Goal: Information Seeking & Learning: Understand process/instructions

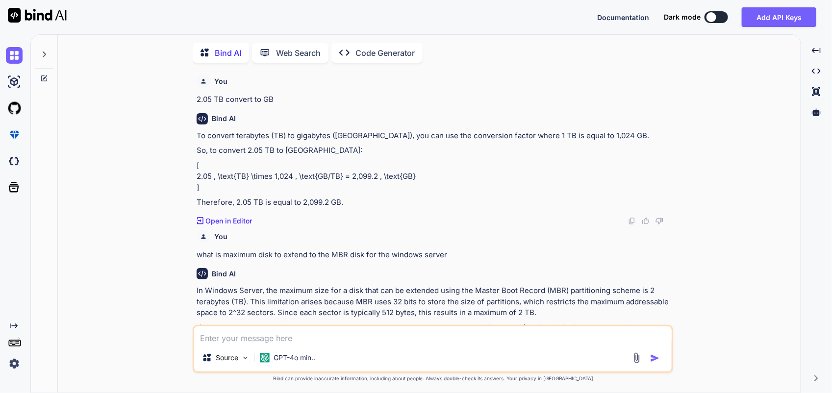
scroll to position [760, 0]
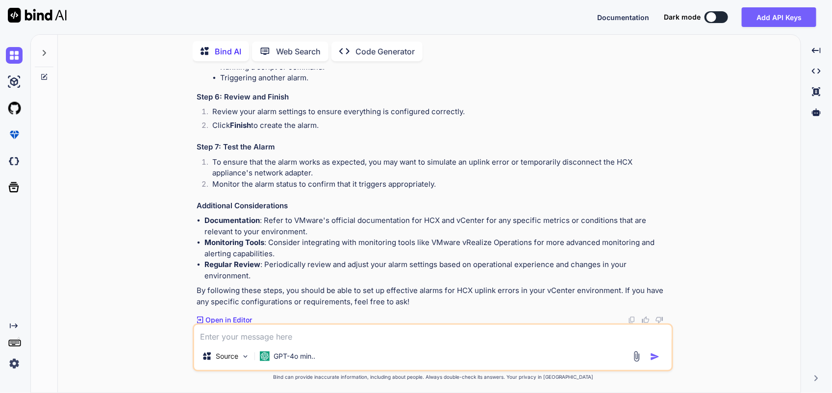
type textarea "w"
type textarea "x"
type textarea "wh"
type textarea "x"
type textarea "wha"
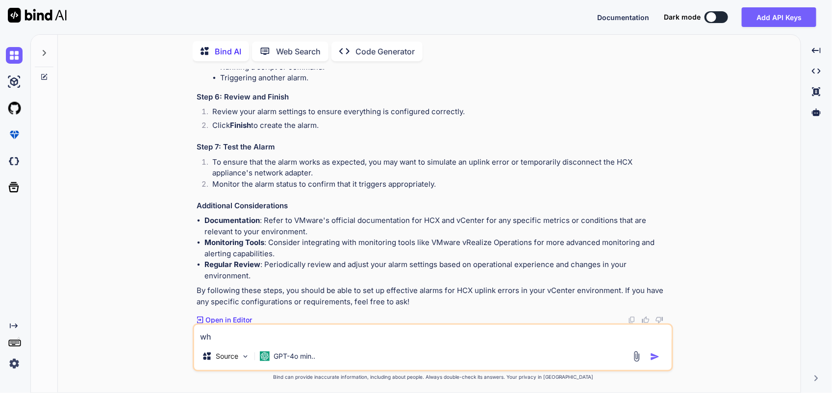
type textarea "x"
type textarea "what"
type textarea "x"
type textarea "what"
type textarea "x"
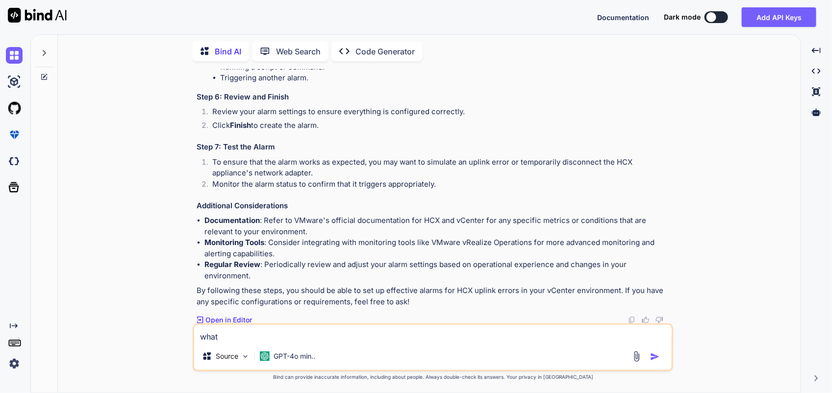
type textarea "what i"
type textarea "x"
type textarea "what is"
type textarea "x"
type textarea "what is"
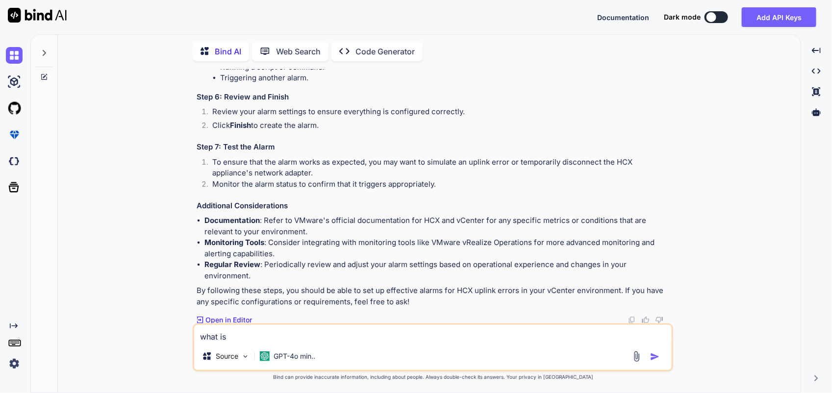
type textarea "x"
type textarea "what is t"
type textarea "x"
type textarea "what is th"
type textarea "x"
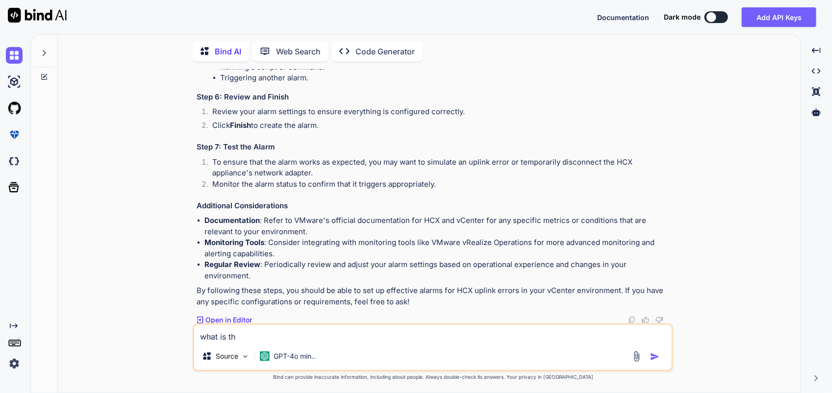
type textarea "what is the"
type textarea "x"
type textarea "what is the"
type textarea "x"
type textarea "what is the s"
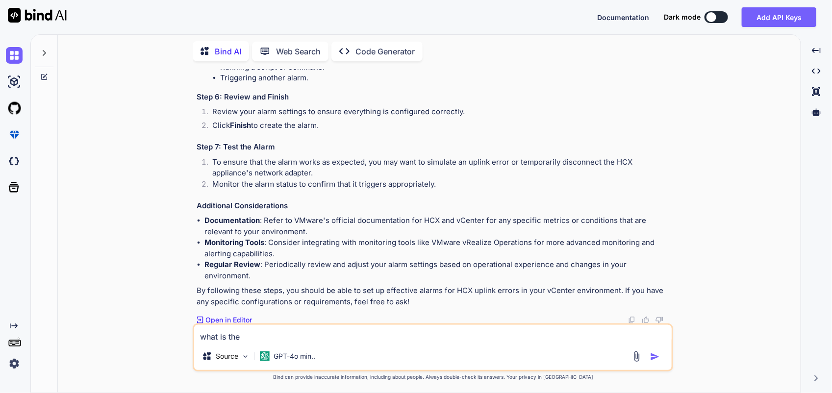
type textarea "x"
type textarea "what is the st"
type textarea "x"
type textarea "what is the ste"
type textarea "x"
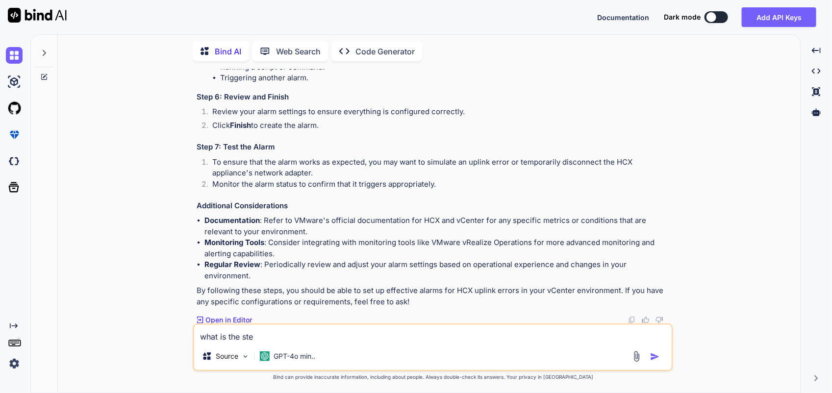
type textarea "what is the step"
type textarea "x"
type textarea "what is the steps"
type textarea "x"
type textarea "what is the steps"
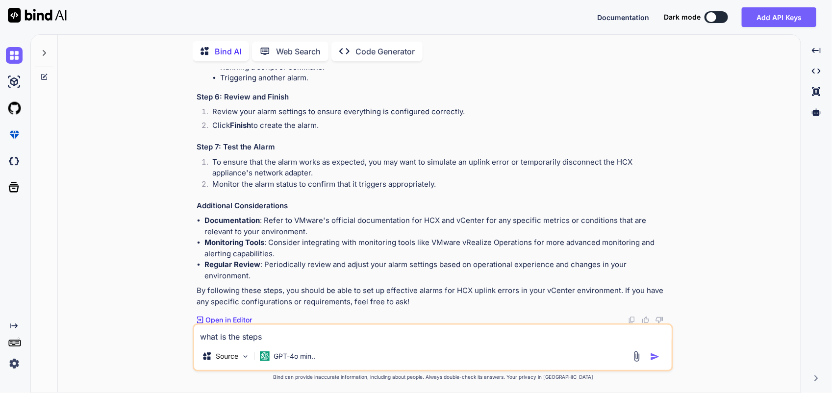
type textarea "x"
type textarea "what is the steps t"
type textarea "x"
type textarea "what is the steps to"
type textarea "x"
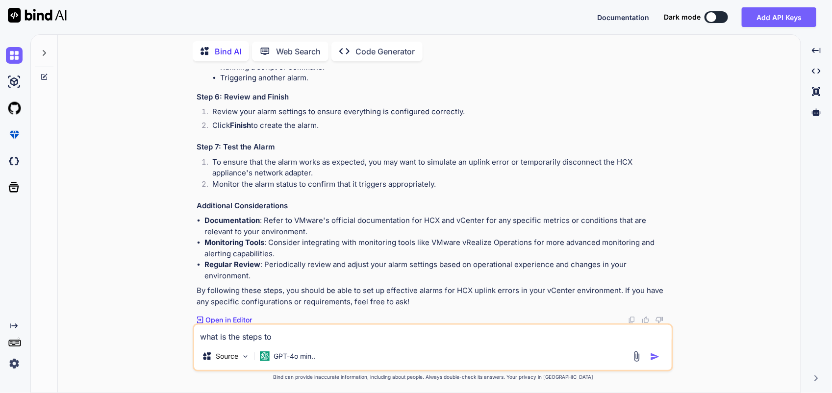
type textarea "what is the steps to"
type textarea "x"
type textarea "what is the steps to e"
type textarea "x"
type textarea "what is the steps to ex"
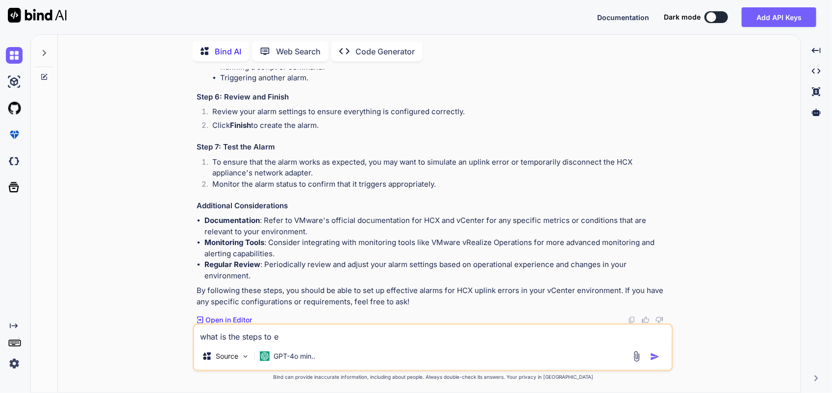
type textarea "x"
type textarea "what is the steps to ext"
type textarea "x"
type textarea "what is the steps to exte"
type textarea "x"
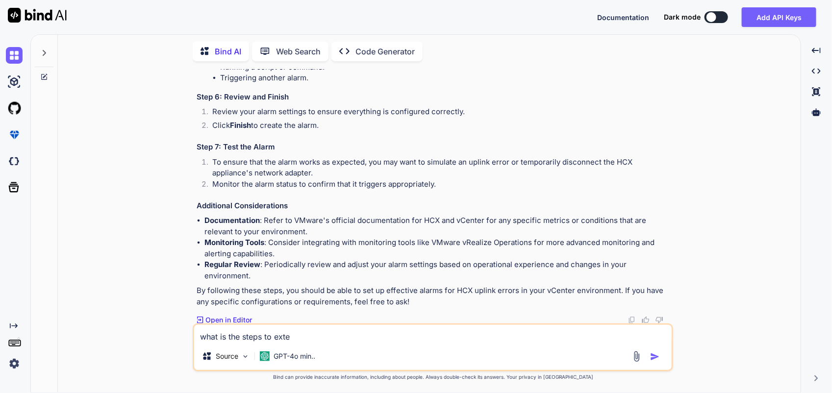
type textarea "what is the steps to exten"
type textarea "x"
type textarea "what is the steps to extend"
type textarea "x"
type textarea "what is the steps to extend"
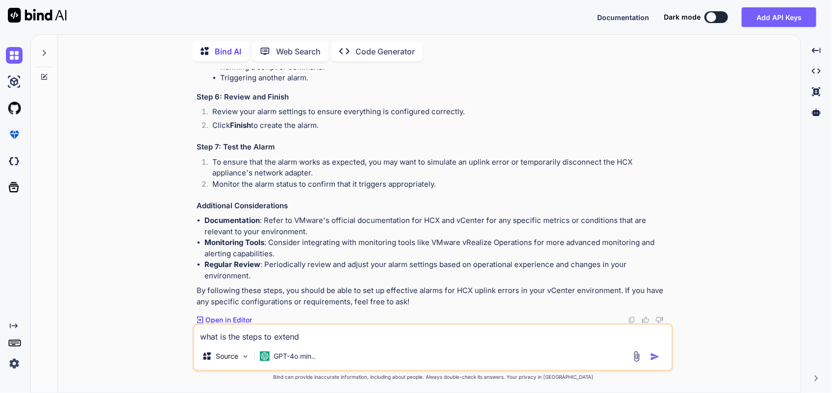
type textarea "x"
type textarea "what is the steps to extend t"
type textarea "x"
type textarea "what is the steps to extend th"
type textarea "x"
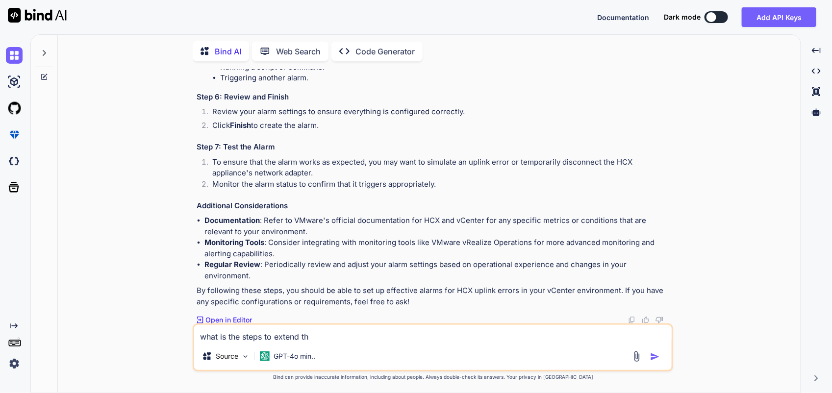
type textarea "what is the steps to extend the"
type textarea "x"
type textarea "what is the steps to extend the"
type textarea "x"
type textarea "what is the steps to extend the c"
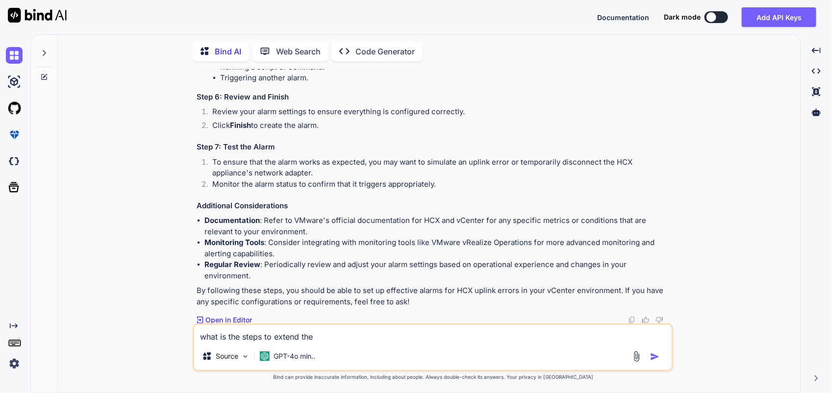
type textarea "x"
type textarea "what is the steps to extend the"
type textarea "x"
type textarea "what is the steps to extend the o"
type textarea "x"
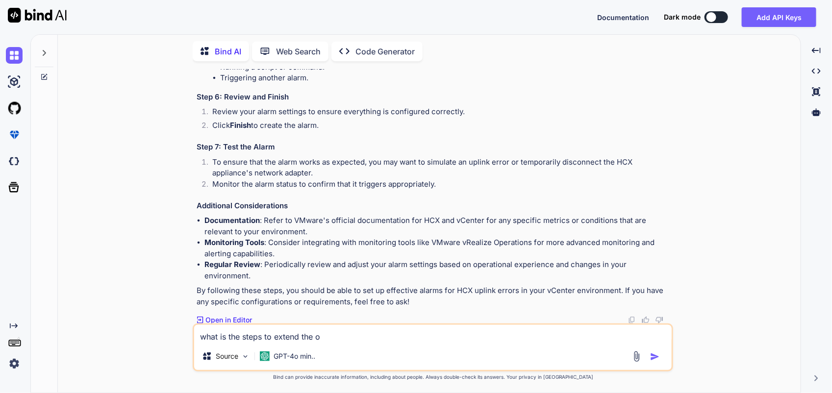
type textarea "what is the steps to extend the os"
type textarea "x"
type textarea "what is the steps to extend the os"
type textarea "x"
type textarea "what is the steps to extend the os d"
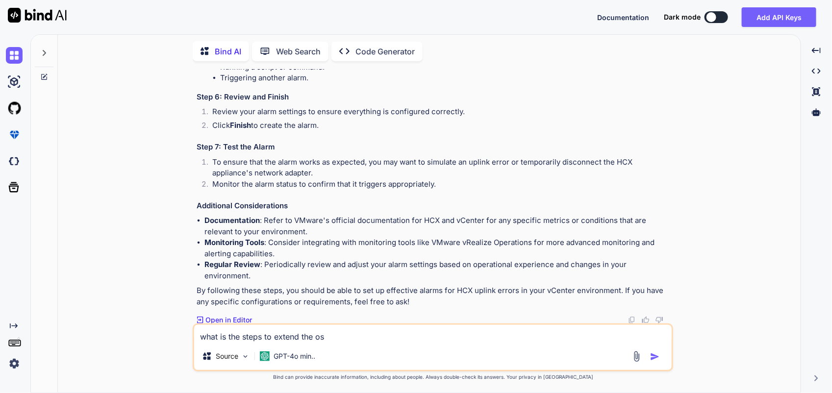
type textarea "x"
type textarea "what is the steps to extend the os dr"
type textarea "x"
type textarea "what is the steps to extend the os dri"
type textarea "x"
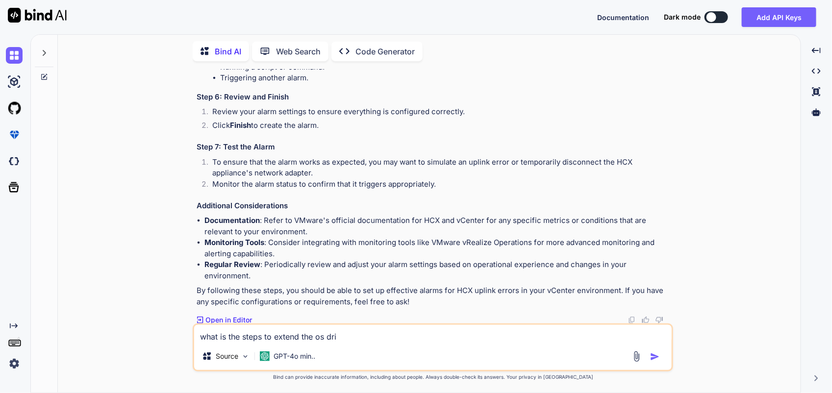
type textarea "what is the steps to extend the os driv"
type textarea "x"
type textarea "what is the steps to extend the os drive"
type textarea "x"
type textarea "what is the steps to extend the os drive"
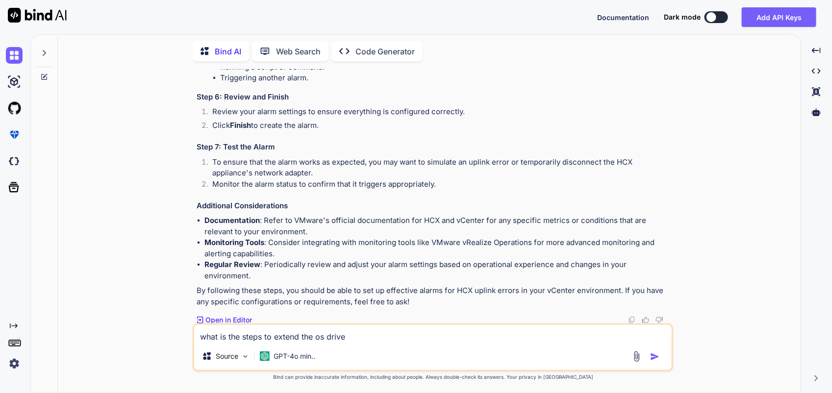
type textarea "x"
type textarea "what is the steps to extend the os drive i"
type textarea "x"
type textarea "what is the steps to extend the os drive in"
type textarea "x"
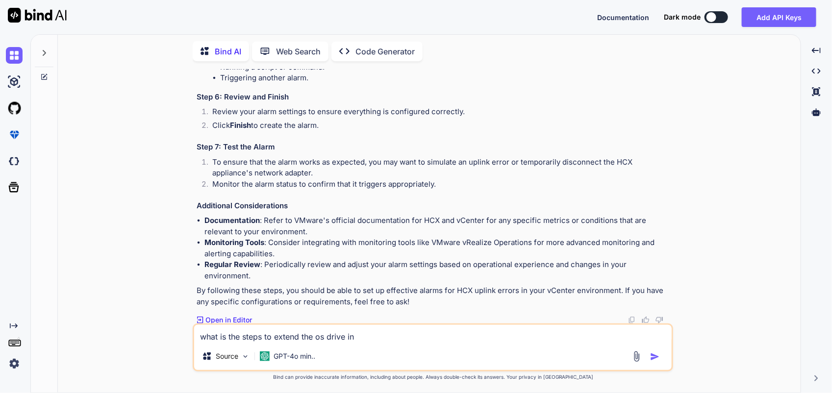
type textarea "what is the steps to extend the os drive in"
type textarea "x"
type textarea "what is the steps to extend the os drive in a"
type textarea "x"
type textarea "what is the steps to extend the os drive in az"
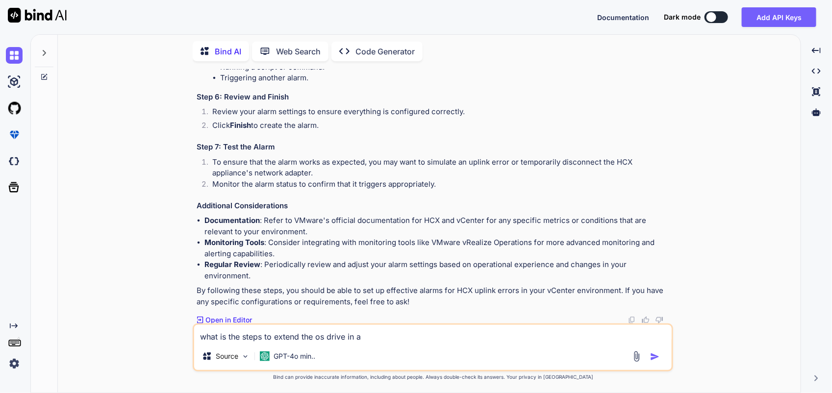
type textarea "x"
type textarea "what is the steps to extend the os drive in azu"
type textarea "x"
type textarea "what is the steps to extend the os drive in azur"
type textarea "x"
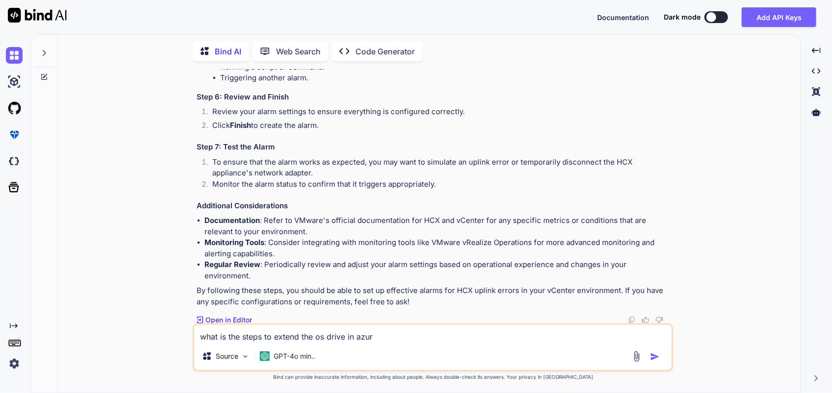
type textarea "what is the steps to extend the os drive in [GEOGRAPHIC_DATA]"
type textarea "x"
type textarea "what is the steps to extend the os drive in [GEOGRAPHIC_DATA]"
type textarea "x"
type textarea "what is the steps to extend the os drive in azure p"
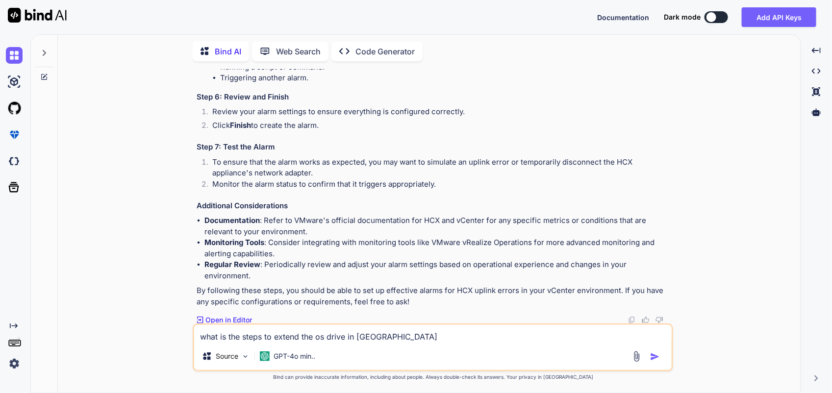
type textarea "x"
type textarea "what is the steps to extend the os drive in azure po"
type textarea "x"
type textarea "what is the steps to extend the os drive in [GEOGRAPHIC_DATA] por"
type textarea "x"
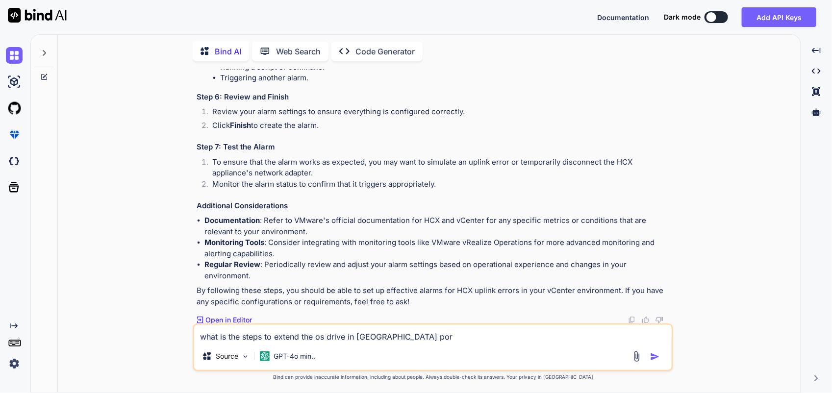
type textarea "what is the steps to extend the os drive in azure port"
type textarea "x"
type textarea "what is the steps to extend the os drive in azure porta"
type textarea "x"
type textarea "what is the steps to extend the os drive in azure portal"
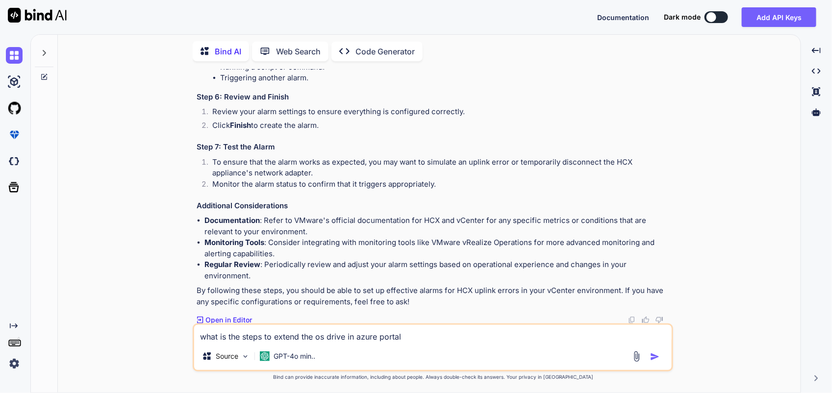
type textarea "x"
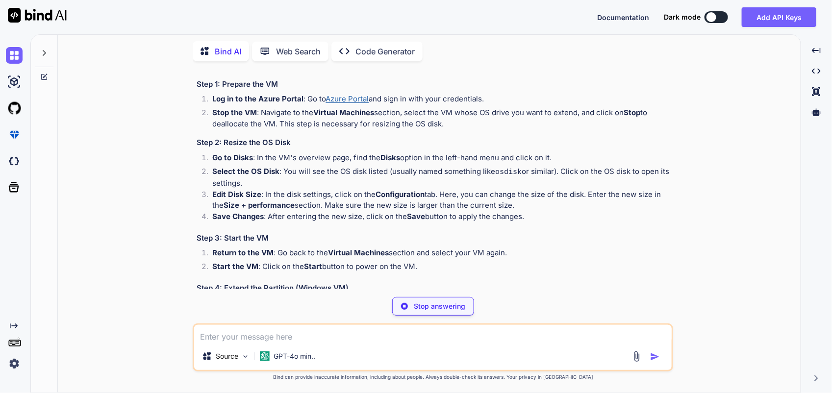
scroll to position [1108, 0]
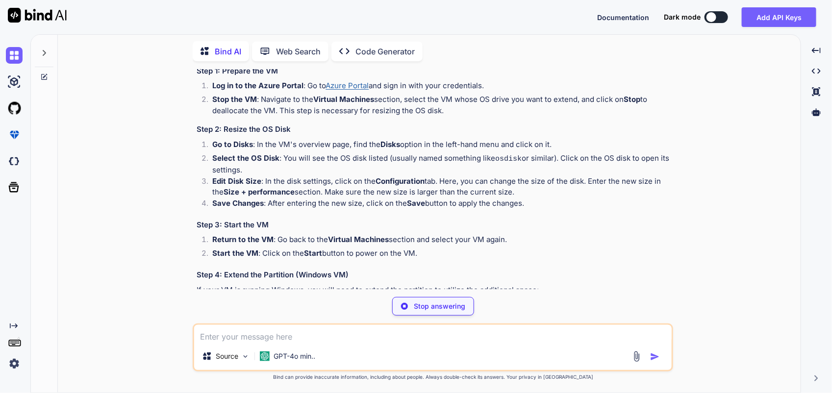
type textarea "x"
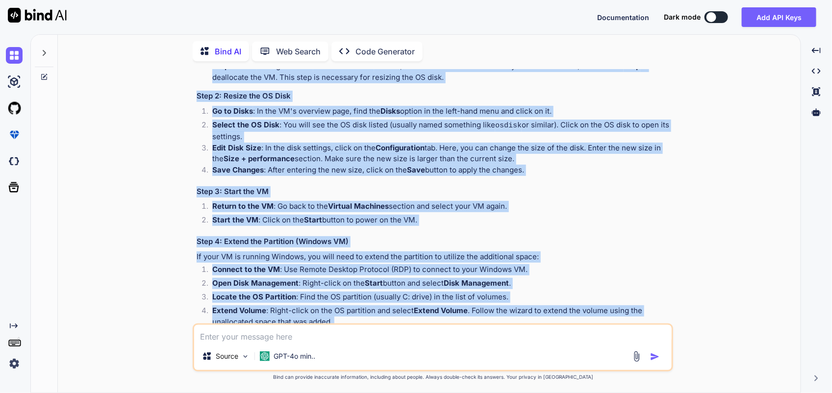
scroll to position [1174, 0]
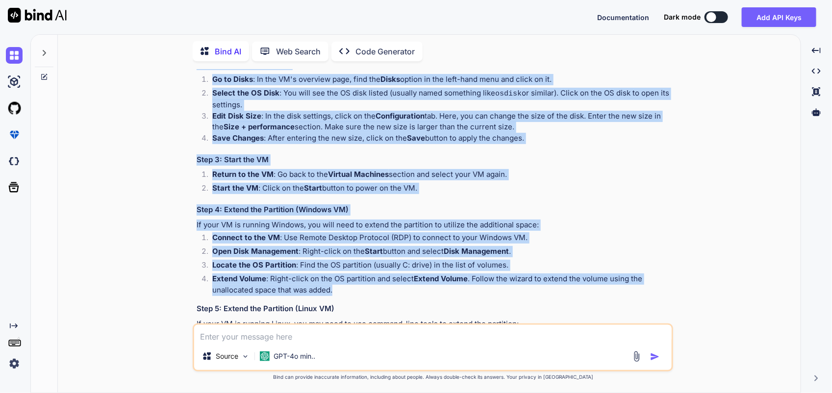
drag, startPoint x: 197, startPoint y: 150, endPoint x: 342, endPoint y: 289, distance: 200.0
click at [342, 289] on div "Extending the OS drive of a virtual machine (VM) in the Azure portal involves s…" at bounding box center [434, 252] width 474 height 563
copy div "Step 1: Prepare the VM Log in to the Azure Portal : Go to Azure Portal and sign…"
